Goal: Task Accomplishment & Management: Complete application form

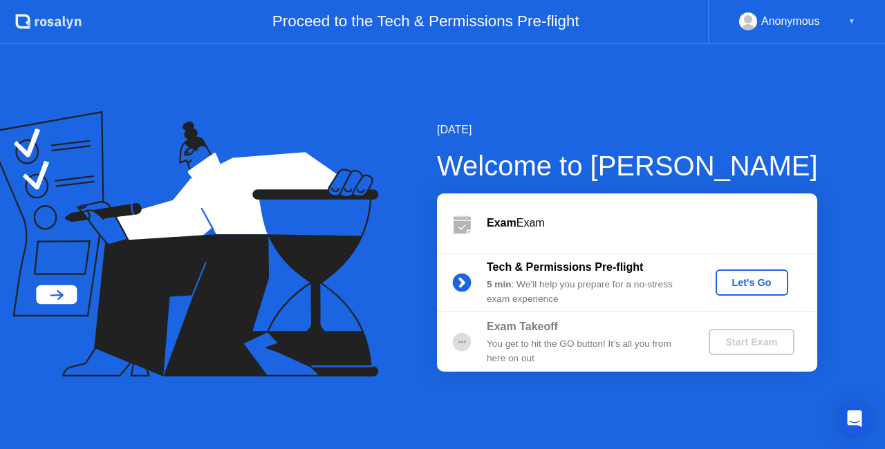
click at [746, 286] on div "Let's Go" at bounding box center [752, 282] width 62 height 11
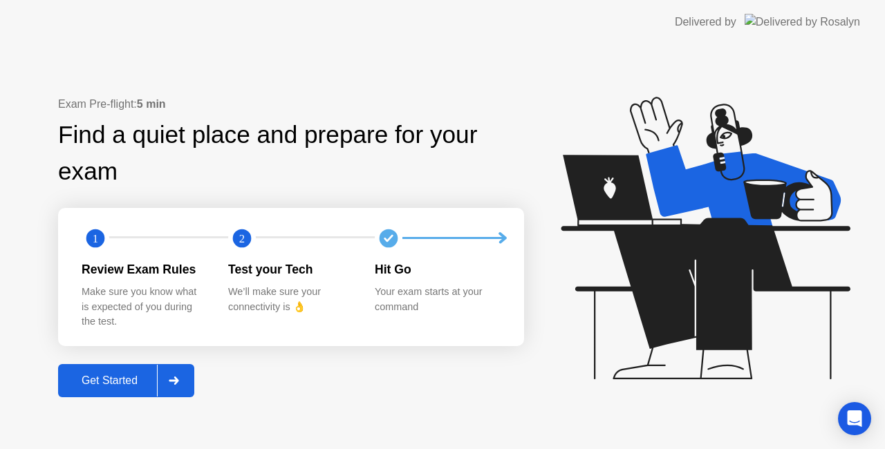
click at [103, 379] on div "Get Started" at bounding box center [109, 381] width 95 height 12
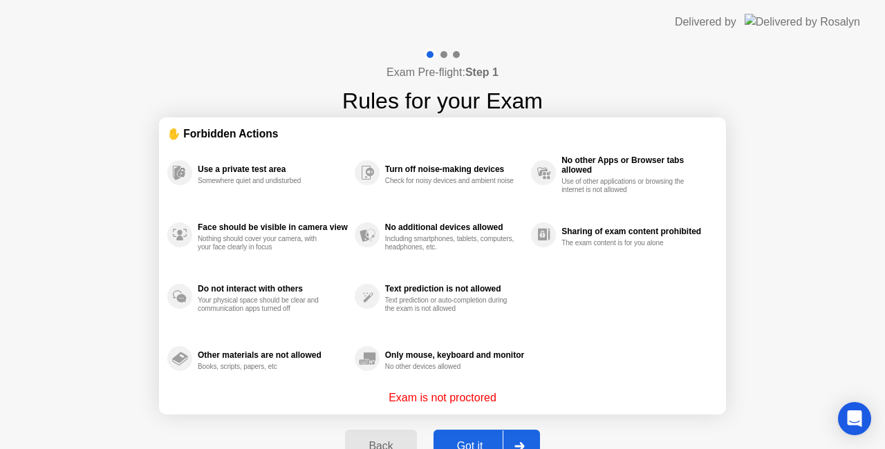
click at [473, 441] on div "Got it" at bounding box center [470, 446] width 65 height 12
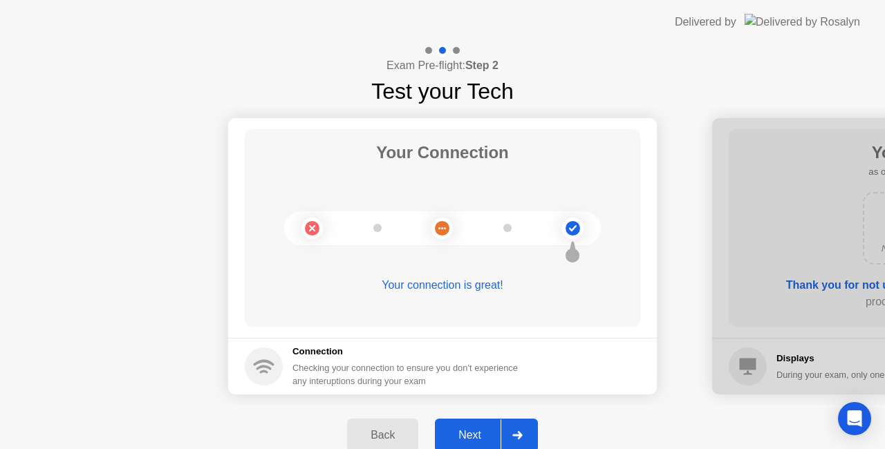
click at [478, 430] on div "Next" at bounding box center [470, 435] width 62 height 12
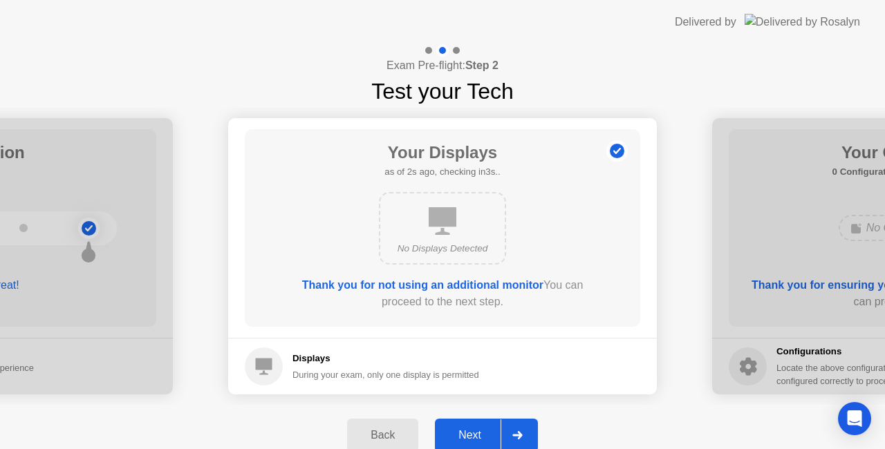
click at [478, 430] on div "Next" at bounding box center [470, 435] width 62 height 12
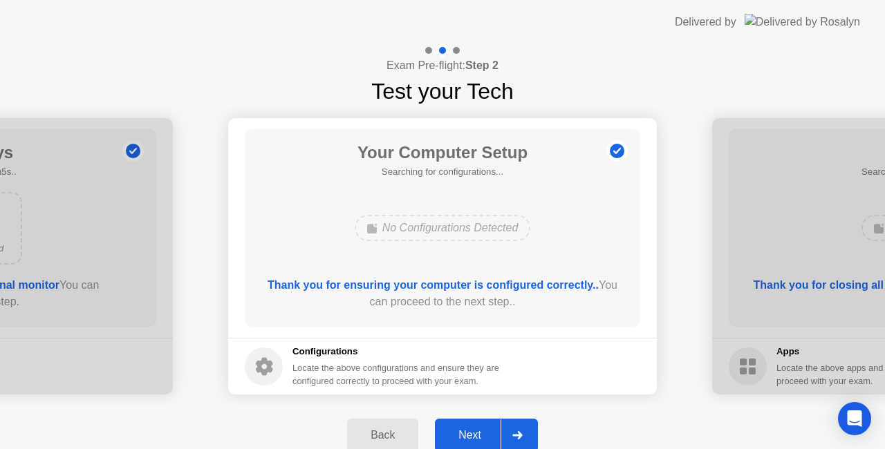
click at [478, 431] on div "Next" at bounding box center [470, 435] width 62 height 12
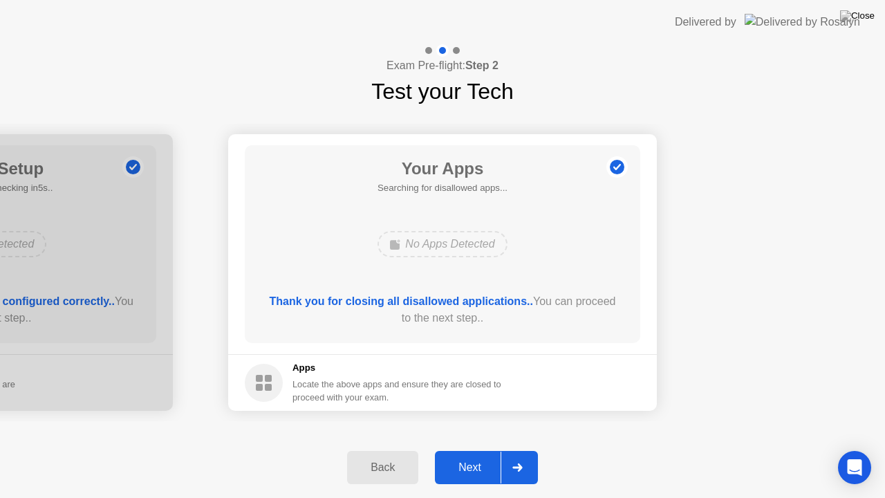
click at [456, 449] on div "Next" at bounding box center [470, 467] width 62 height 12
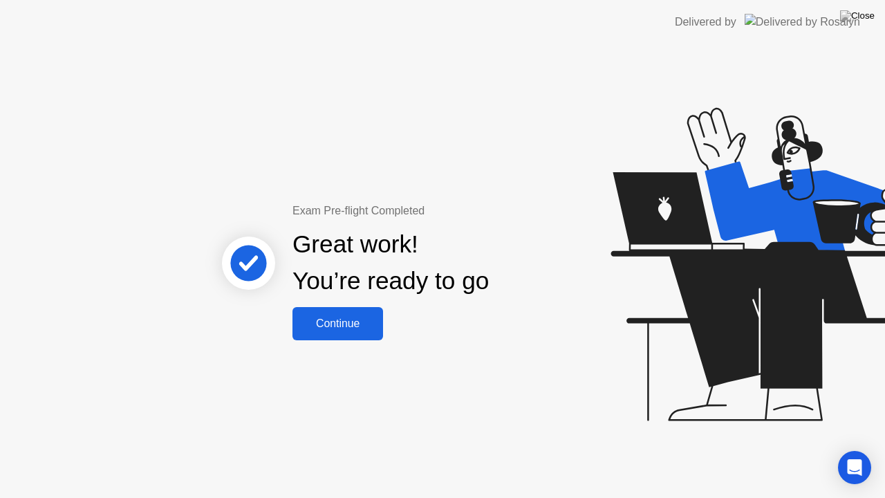
click at [343, 322] on div "Continue" at bounding box center [338, 323] width 82 height 12
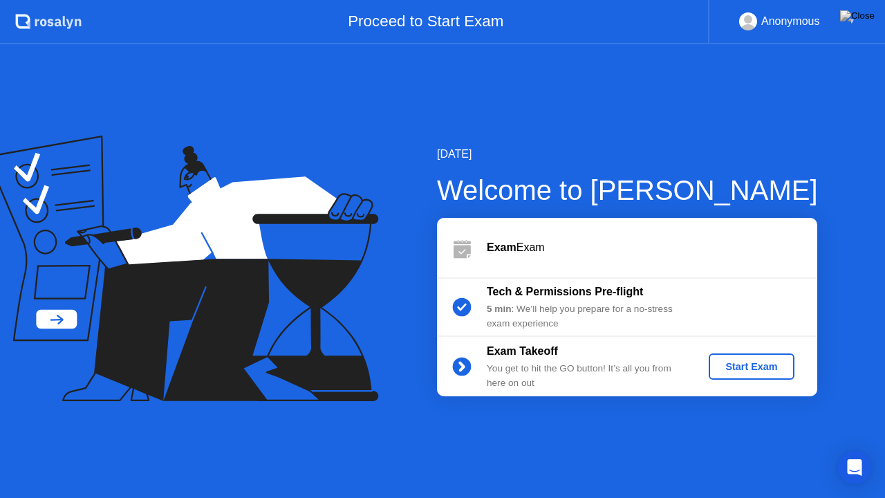
click at [758, 372] on div "Start Exam" at bounding box center [751, 366] width 74 height 11
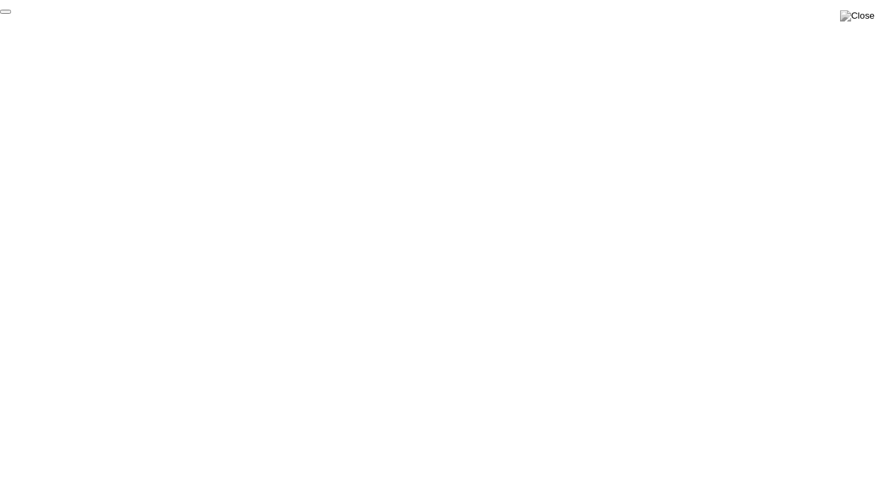
click div "End Proctoring Session"
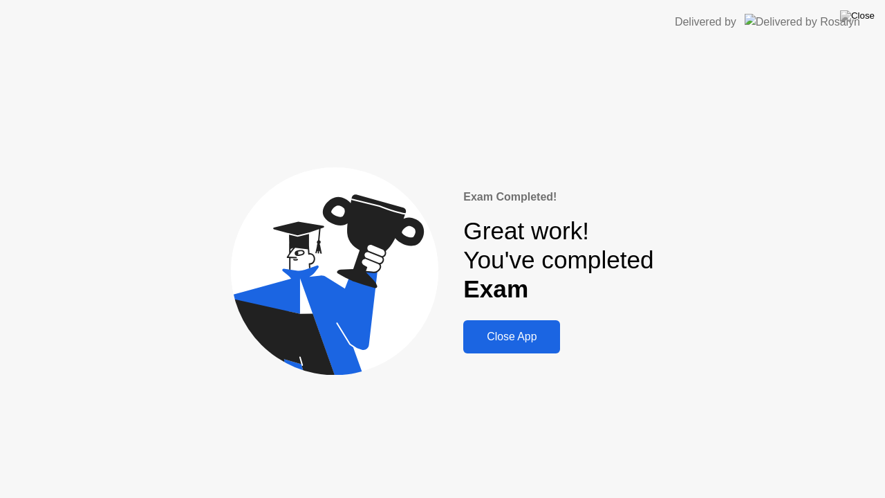
click at [512, 340] on div "Close App" at bounding box center [511, 336] width 88 height 12
